Goal: Contribute content: Add original content to the website for others to see

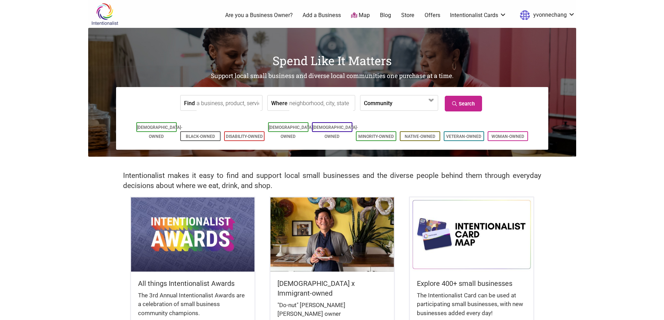
click at [234, 103] on input "Find" at bounding box center [229, 104] width 64 height 16
type input "dash of soy"
click at [462, 104] on link "Search" at bounding box center [463, 104] width 37 height 16
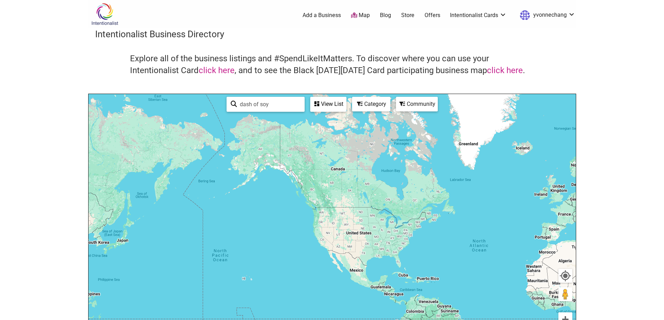
click at [325, 14] on link "Add a Business" at bounding box center [322, 16] width 38 height 8
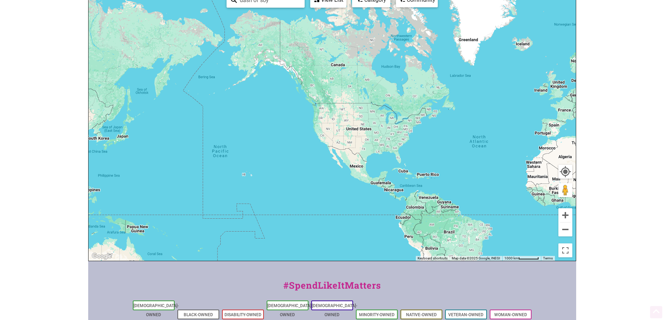
scroll to position [105, 0]
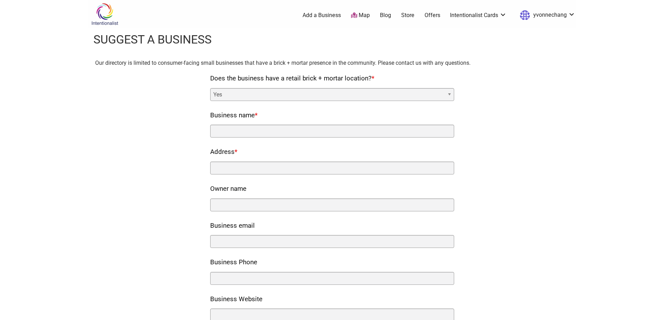
click at [325, 95] on select "Yes No" at bounding box center [332, 94] width 244 height 13
click at [514, 122] on div "Our directory is limited to consumer-facing small businesses that have a brick …" at bounding box center [332, 279] width 474 height 440
click at [98, 17] on img at bounding box center [104, 14] width 33 height 23
